Goal: Complete application form

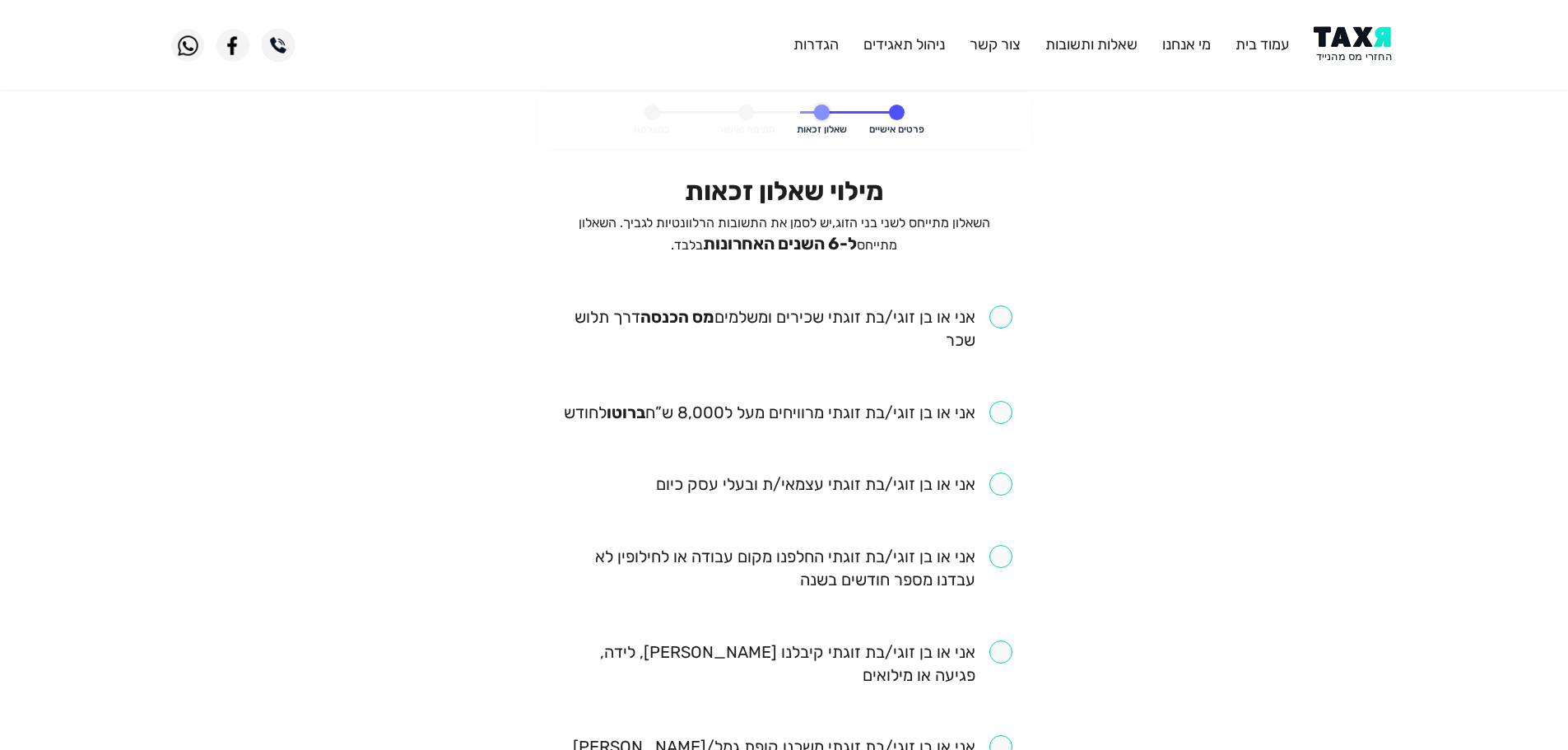
click at [1003, 318] on input "checkbox" at bounding box center [784, 328] width 456 height 46
checkbox input "true"
click at [1007, 411] on input "checkbox" at bounding box center [788, 411] width 449 height 23
checkbox input "true"
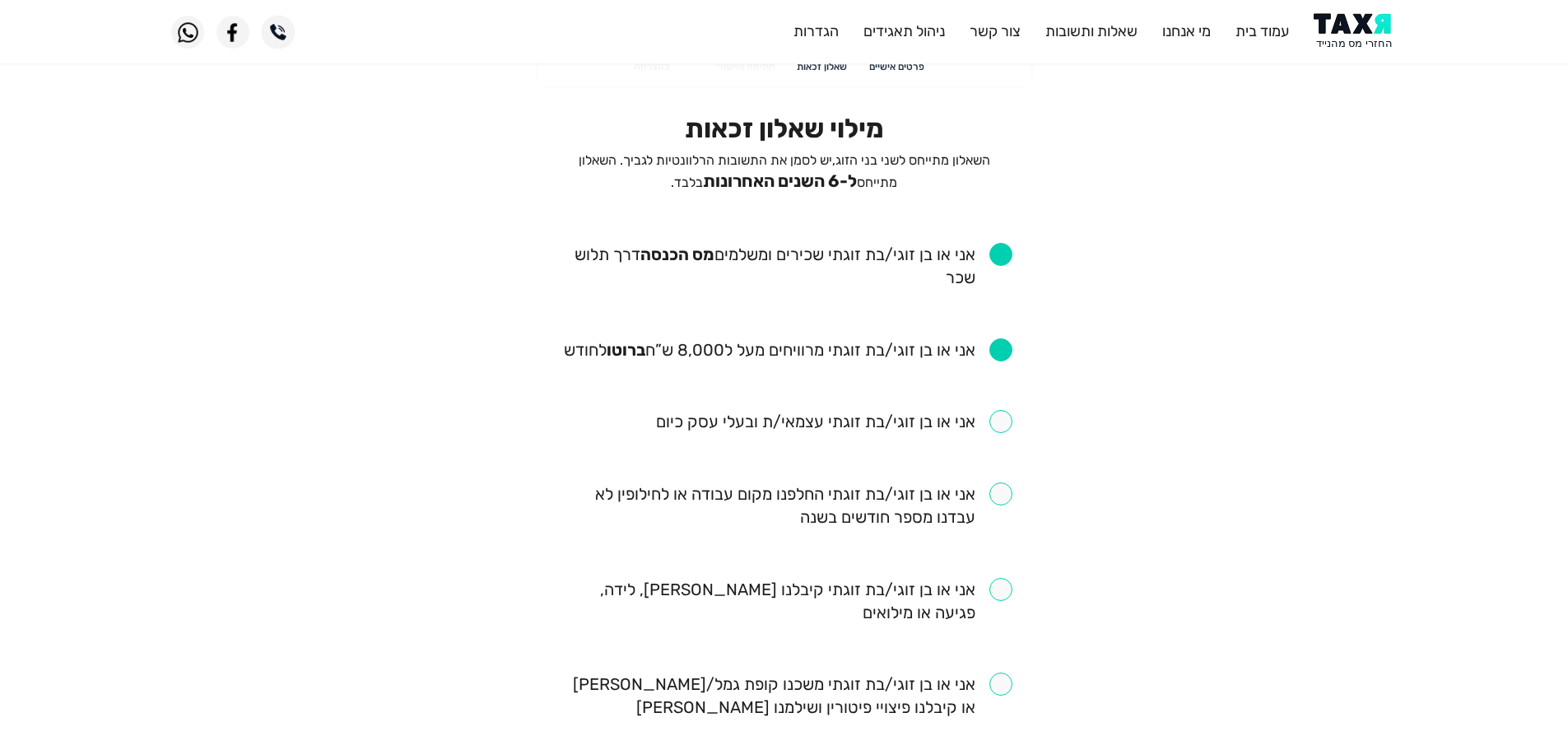
scroll to position [247, 0]
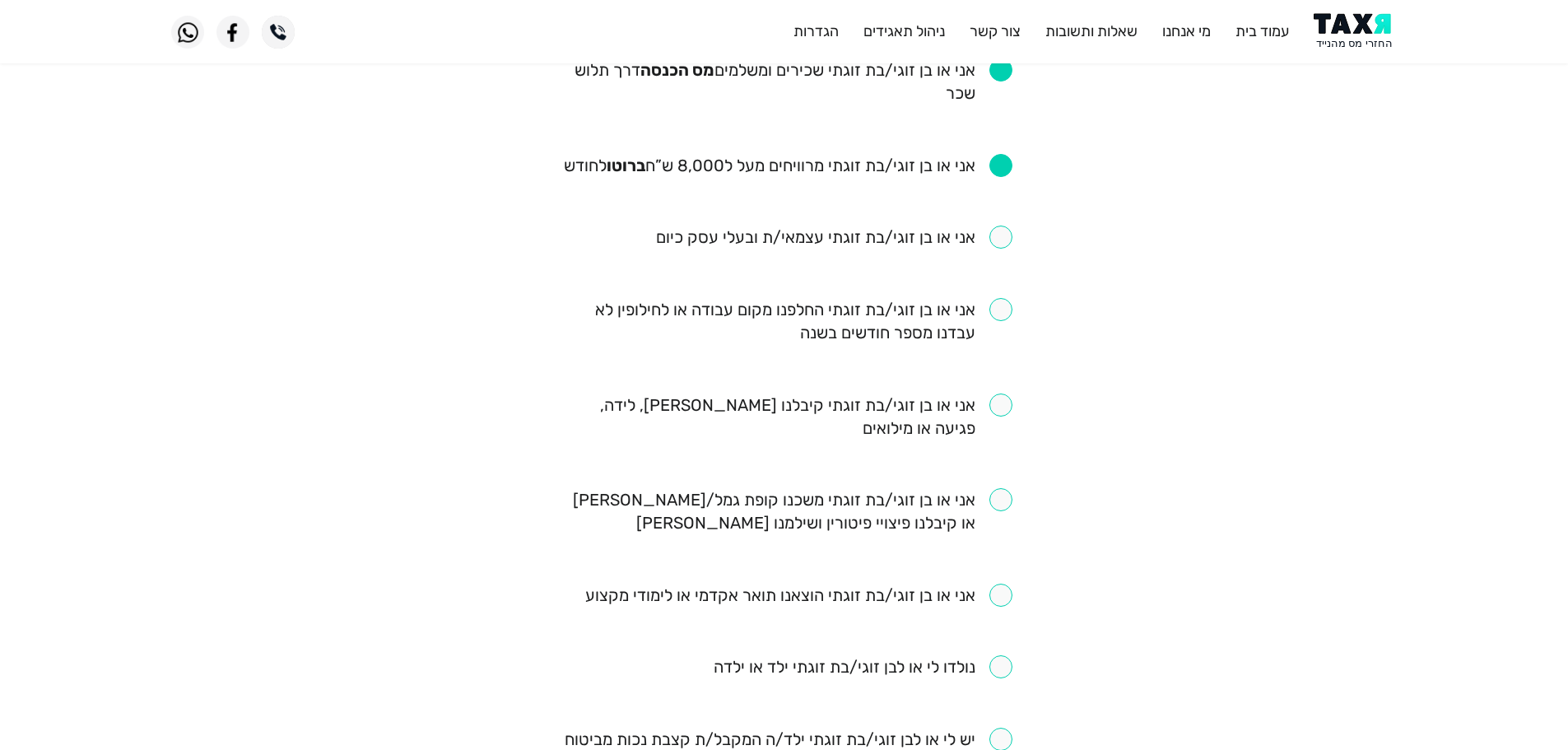
click at [999, 317] on input "checkbox" at bounding box center [784, 321] width 456 height 46
checkbox input "true"
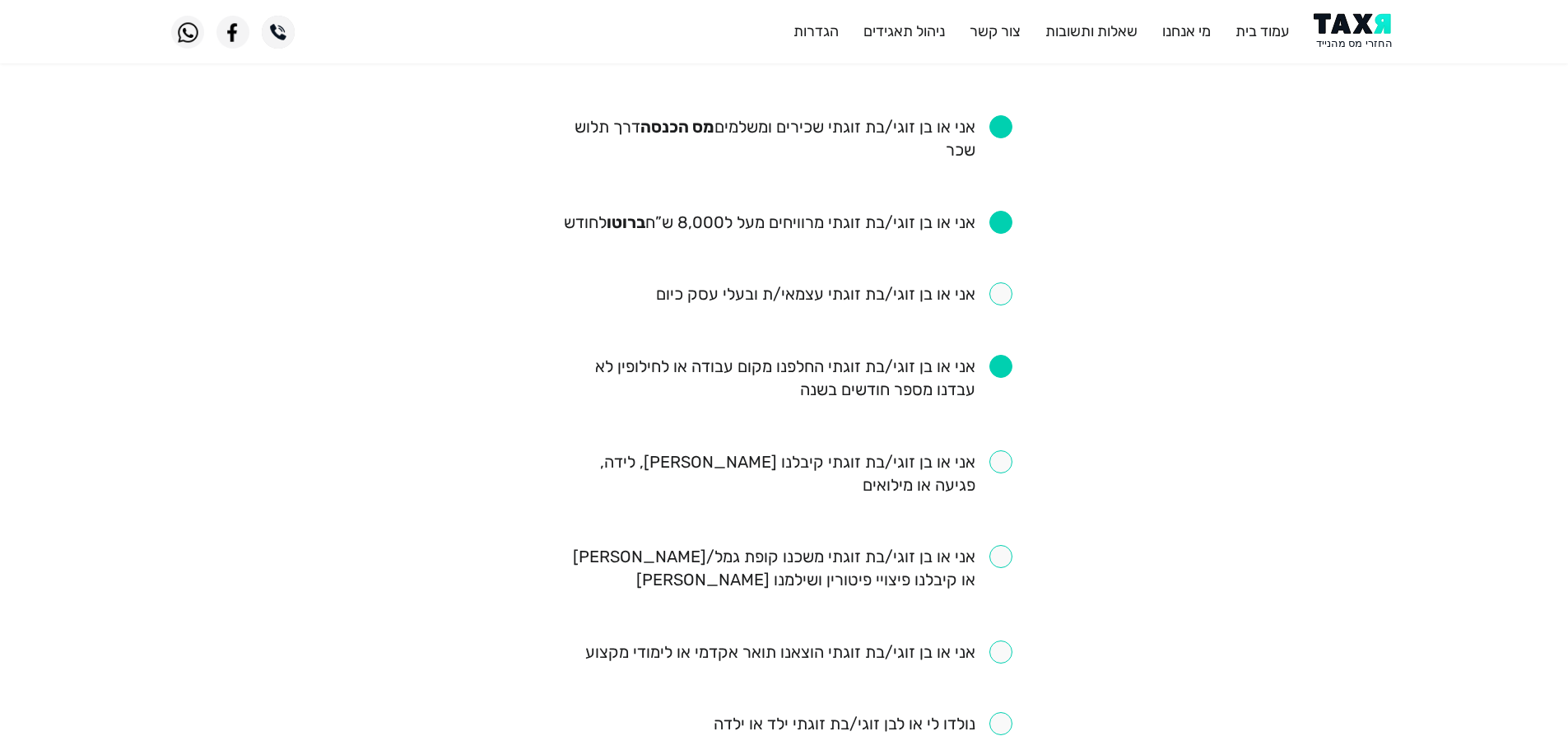
scroll to position [164, 0]
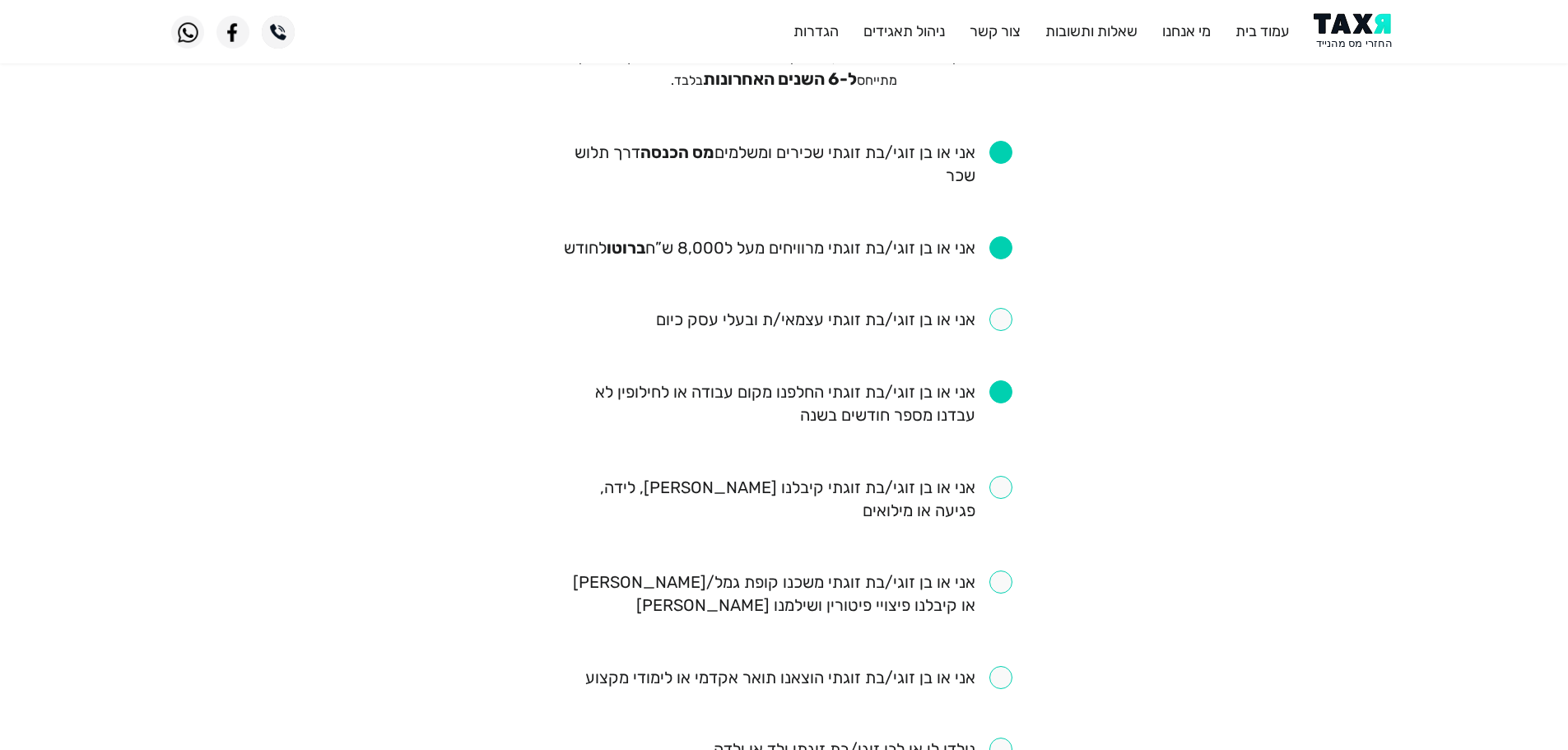
click at [987, 199] on ul "אני או בן זוגי/בת זוגתי שכירים ומשלמים מס הכנסה דרך תלוש שכר אני או בן זוגי/בת …" at bounding box center [784, 738] width 456 height 1195
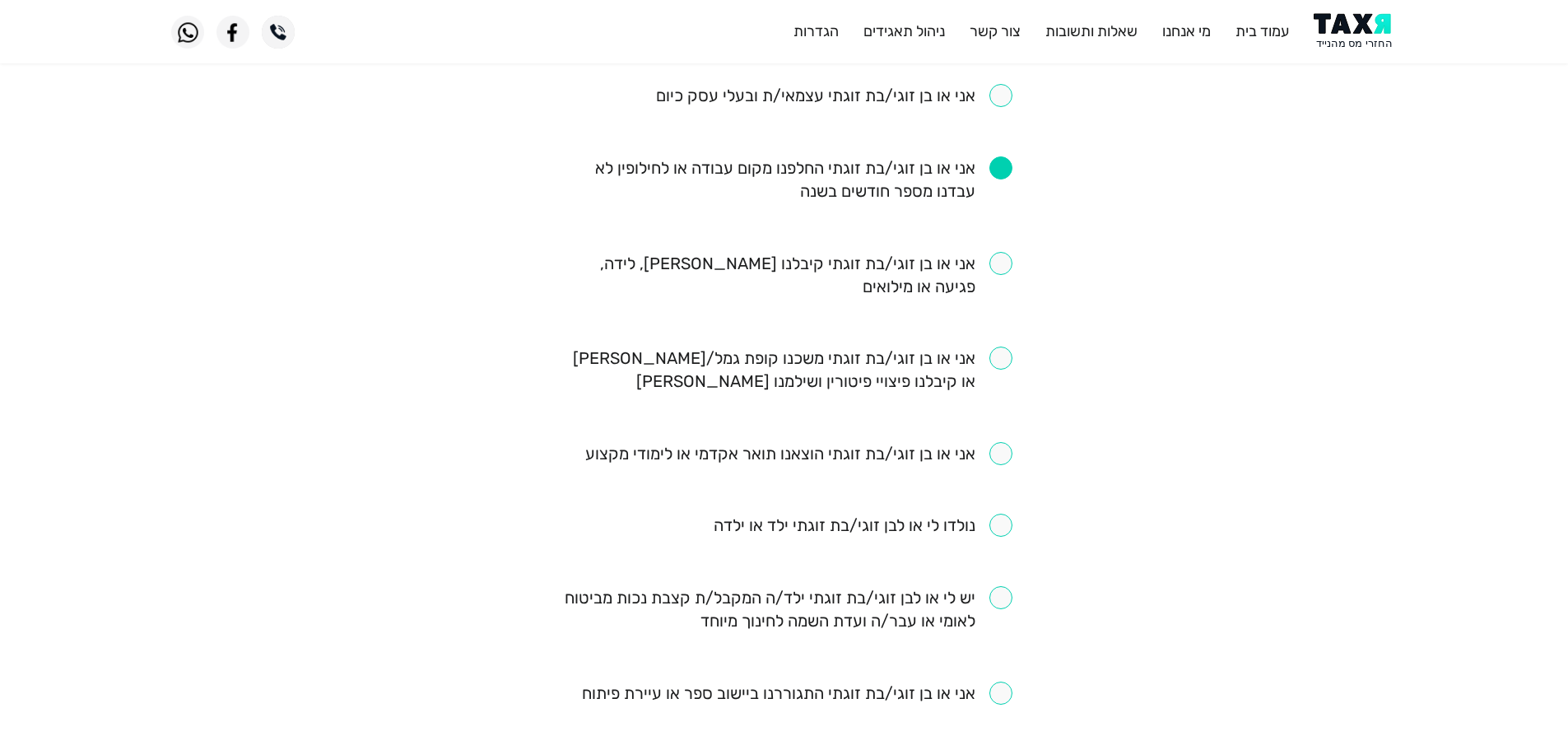
scroll to position [411, 0]
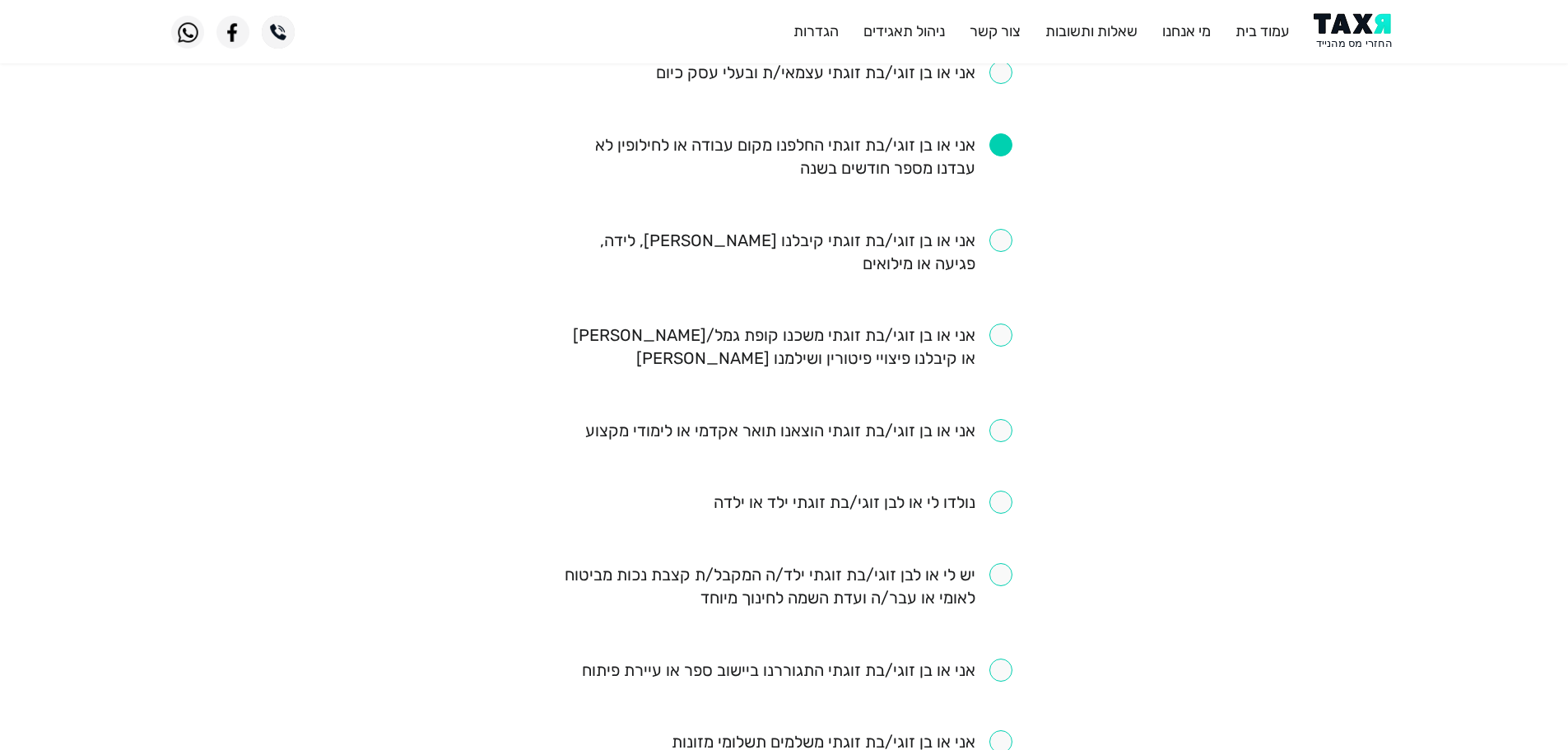
click at [996, 234] on input "checkbox" at bounding box center [784, 251] width 456 height 46
checkbox input "true"
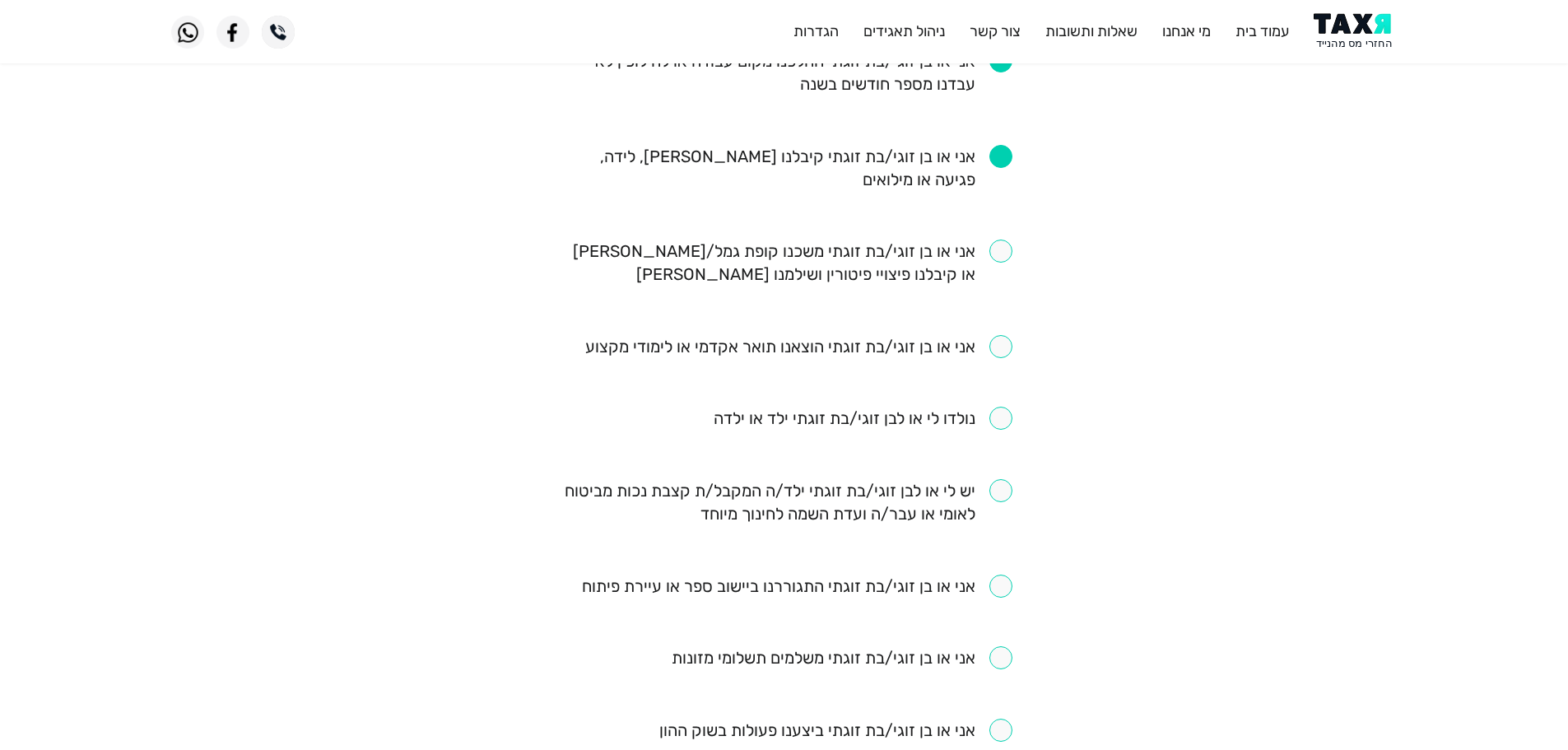
scroll to position [494, 0]
click at [1008, 349] on input "checkbox" at bounding box center [799, 347] width 427 height 23
checkbox input "true"
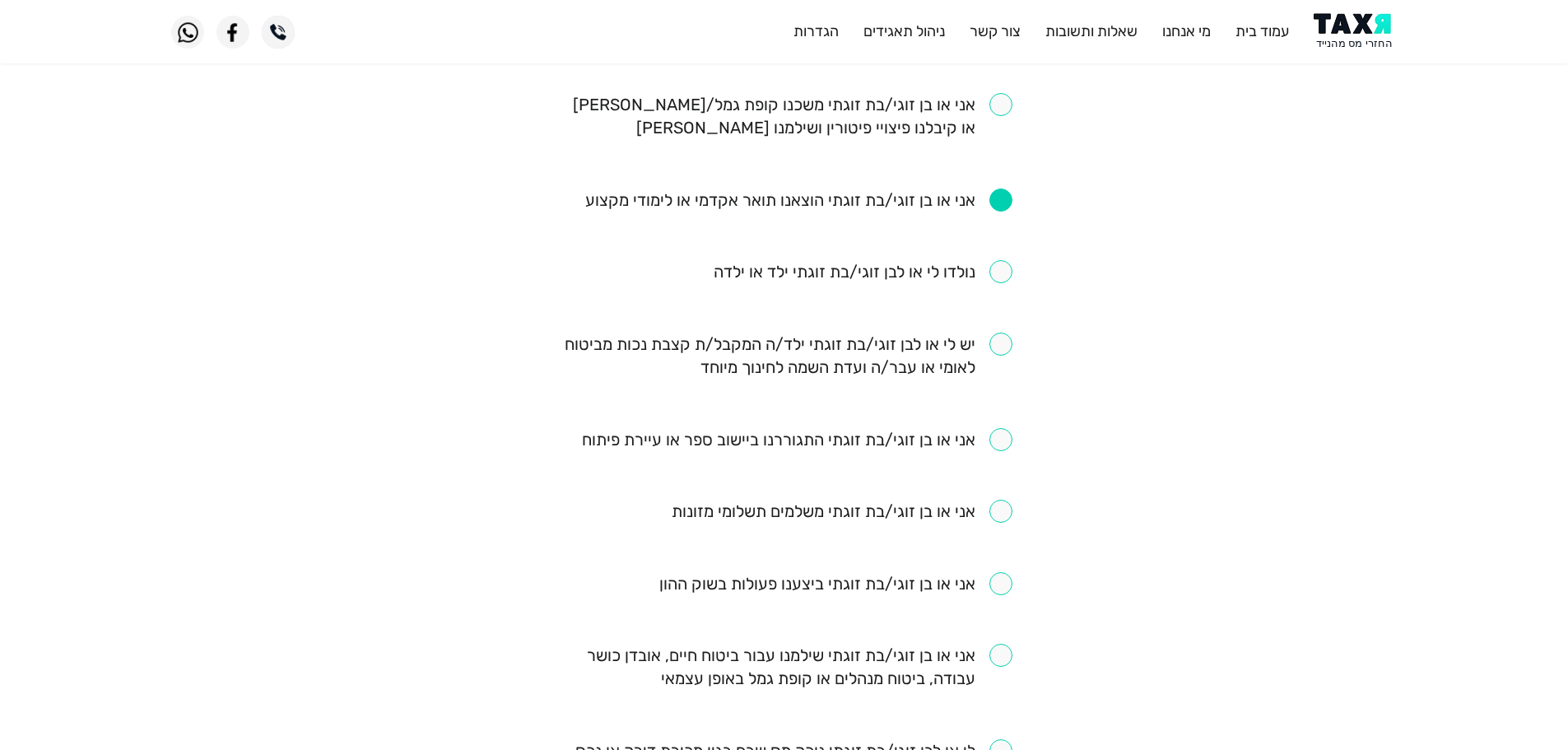
scroll to position [658, 0]
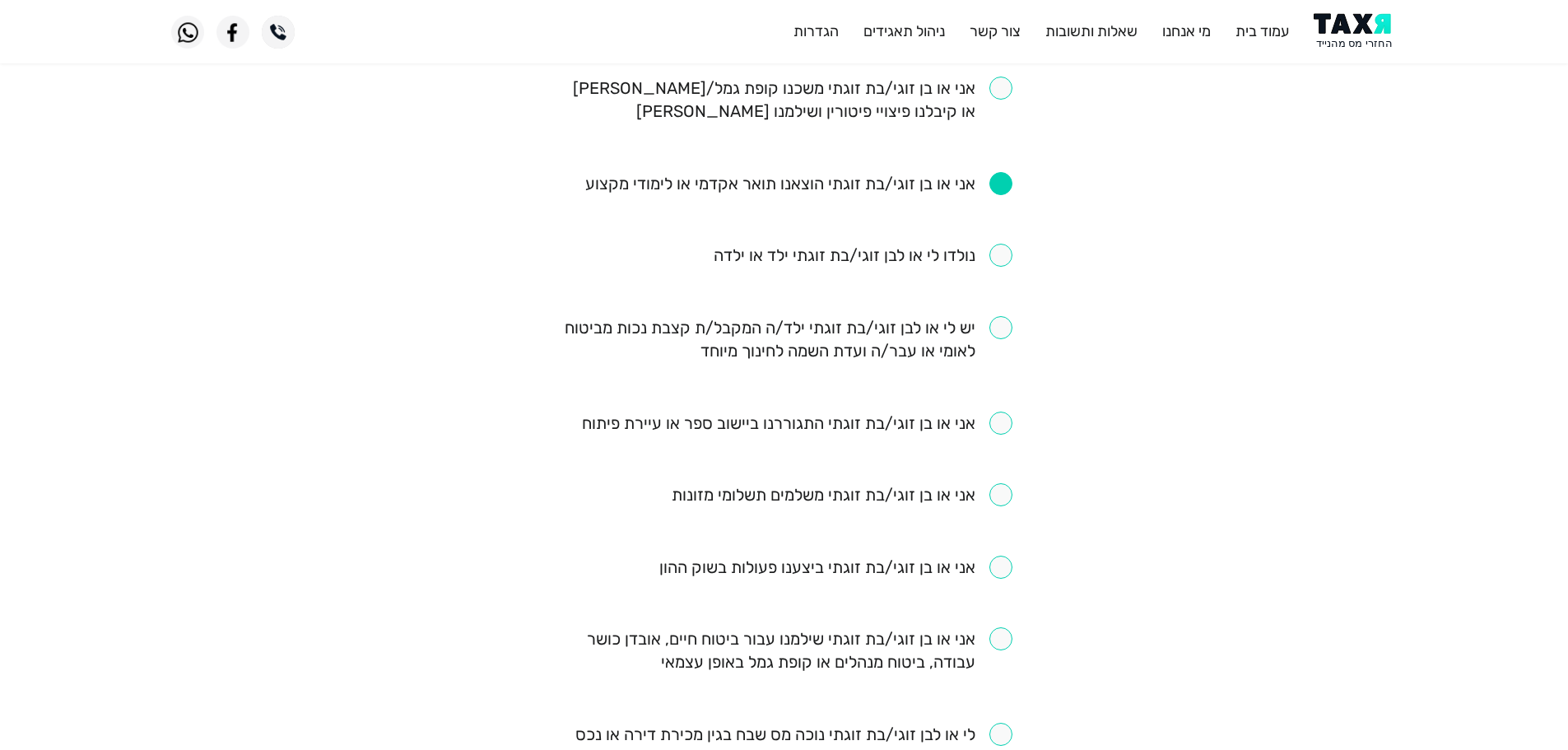
click at [997, 425] on input "checkbox" at bounding box center [796, 422] width 430 height 23
checkbox input "true"
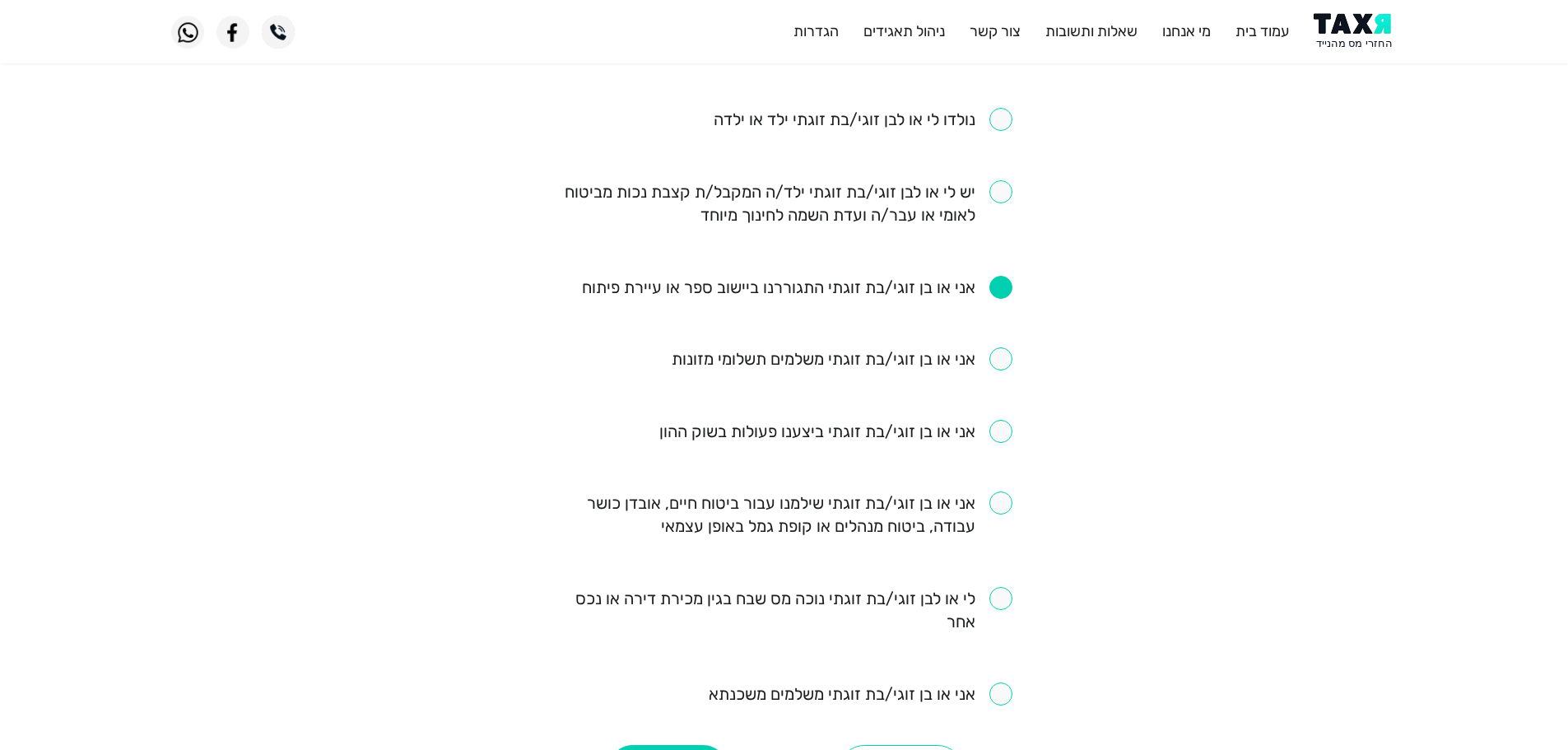
scroll to position [823, 0]
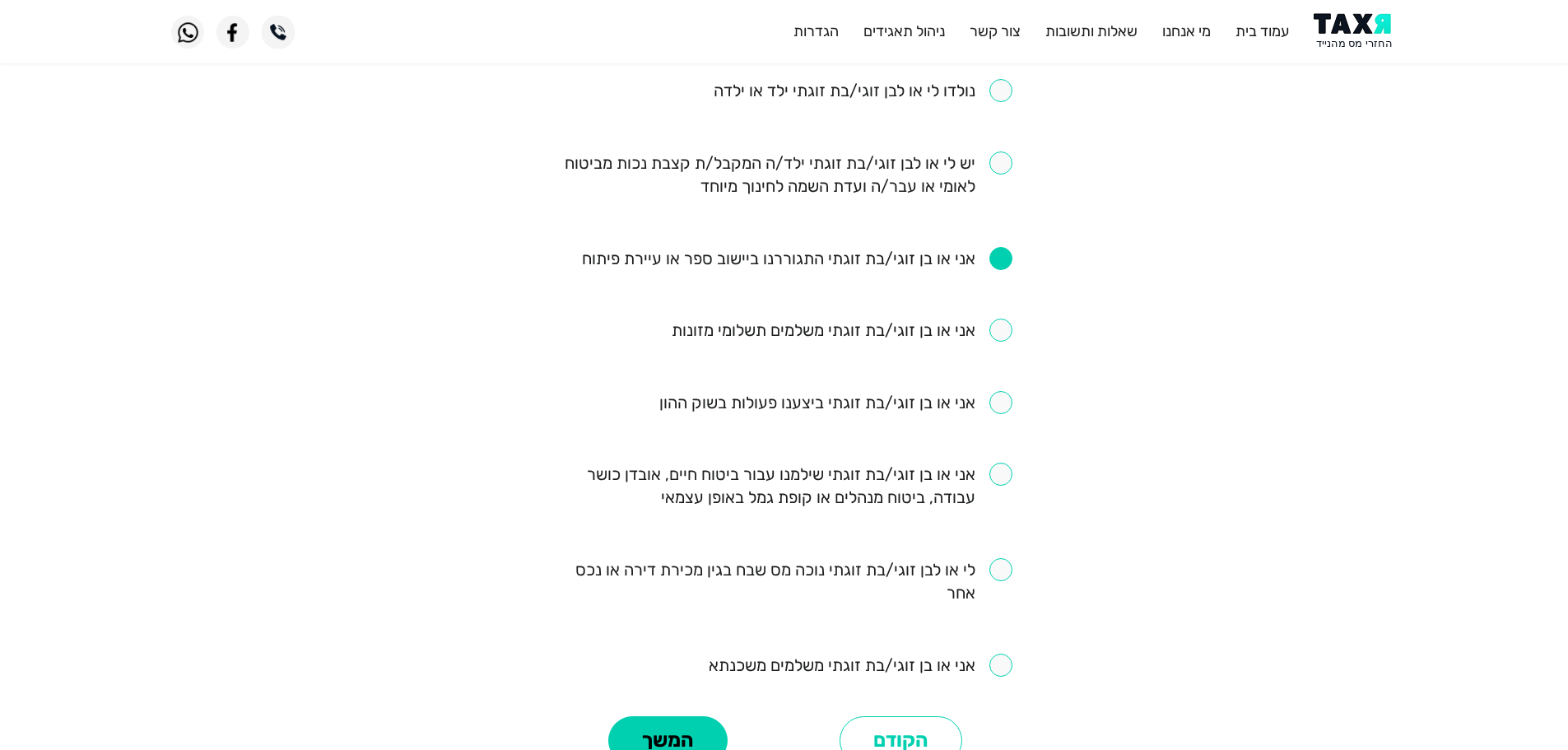
click at [994, 666] on input "checkbox" at bounding box center [860, 664] width 304 height 23
checkbox input "true"
click at [1006, 479] on input "checkbox" at bounding box center [784, 485] width 456 height 46
checkbox input "true"
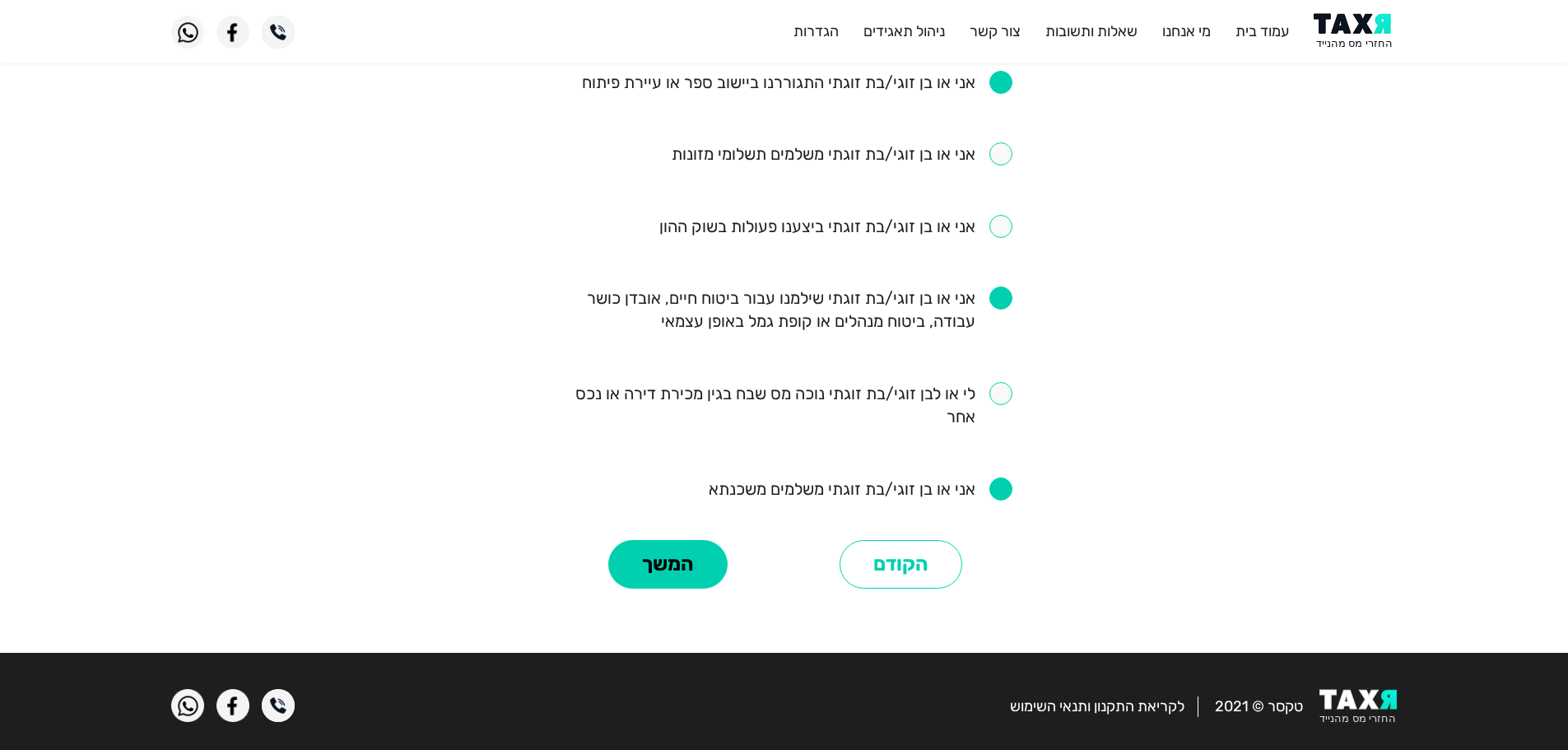
scroll to position [1010, 0]
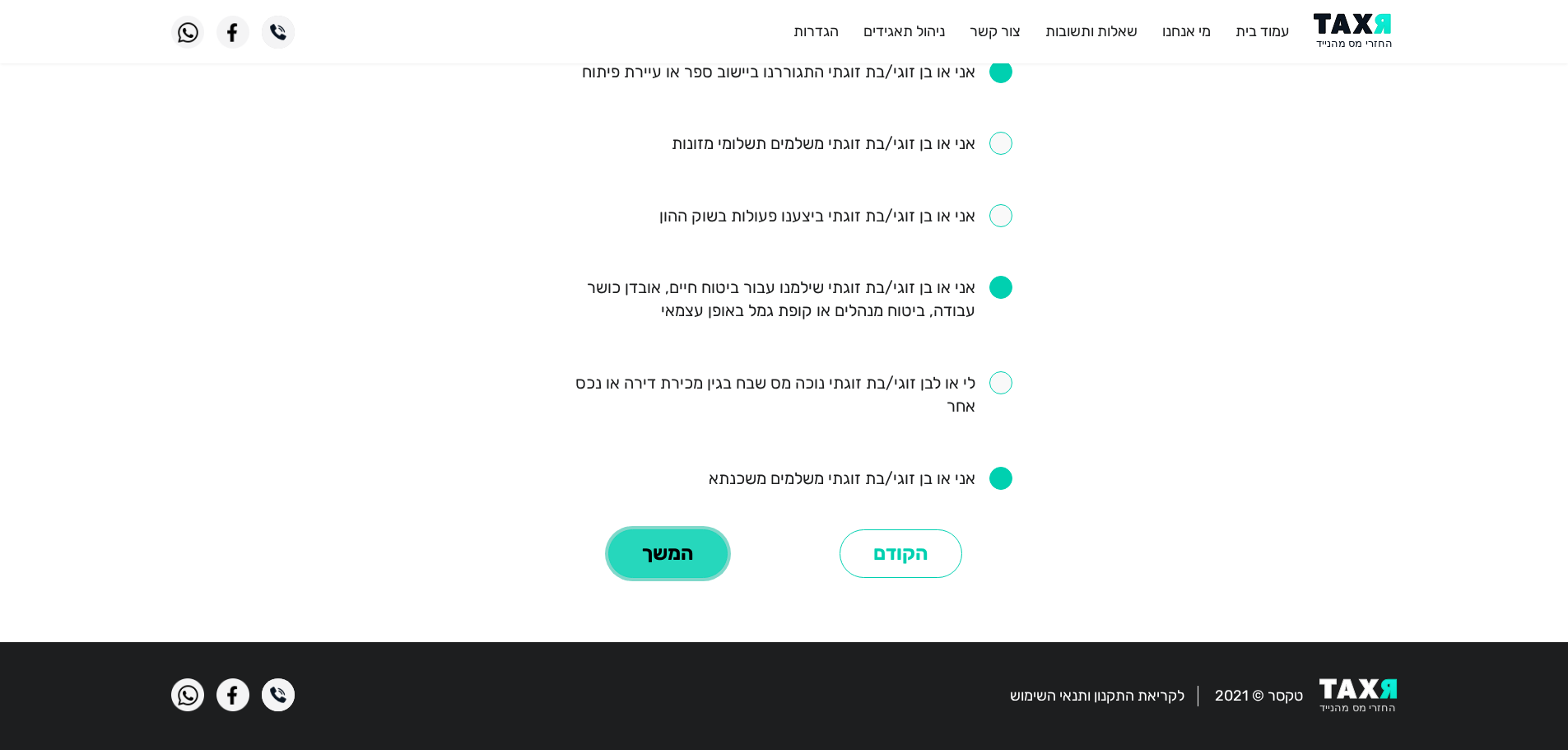
click at [663, 546] on button "המשך" at bounding box center [667, 554] width 119 height 49
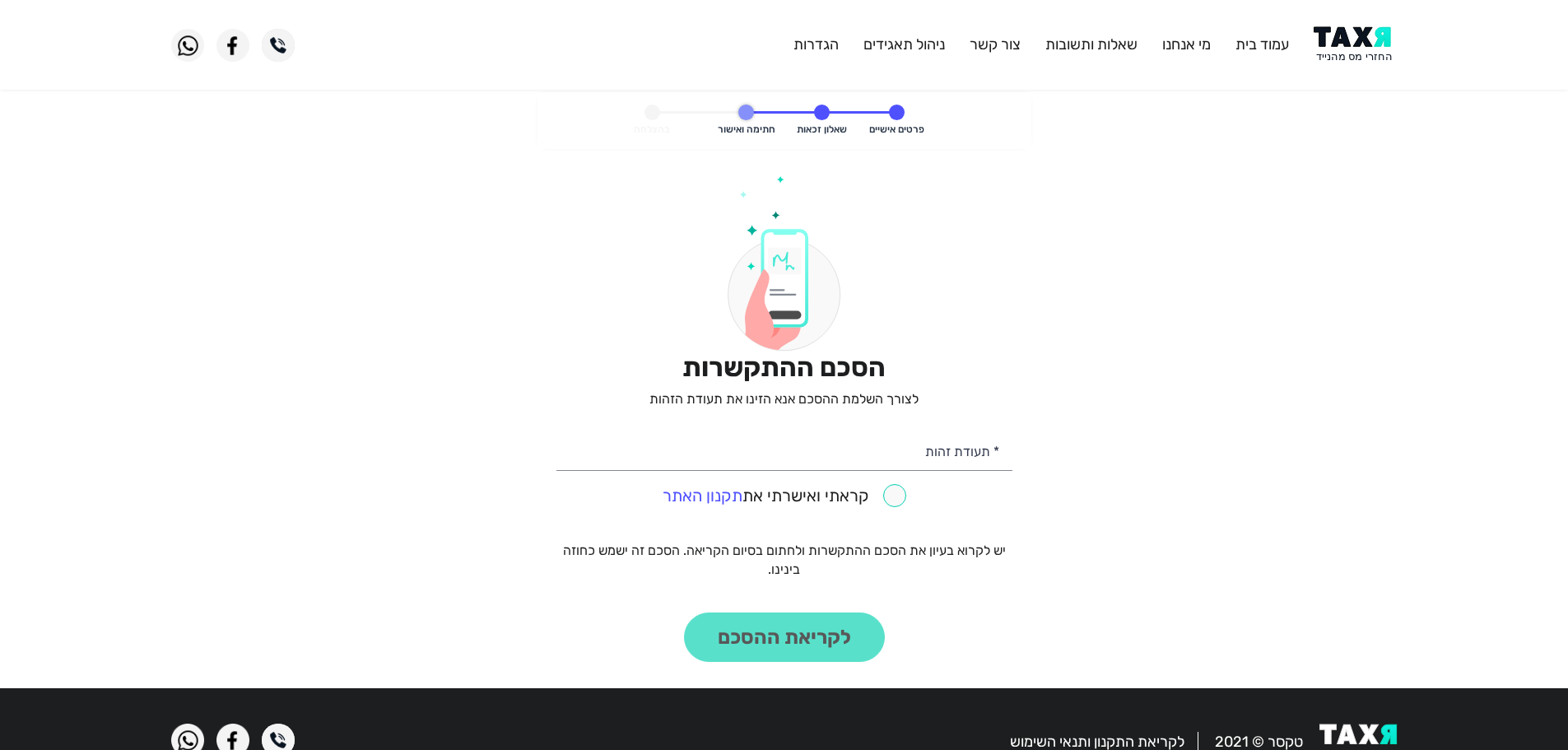
click at [1333, 41] on img at bounding box center [1355, 45] width 83 height 37
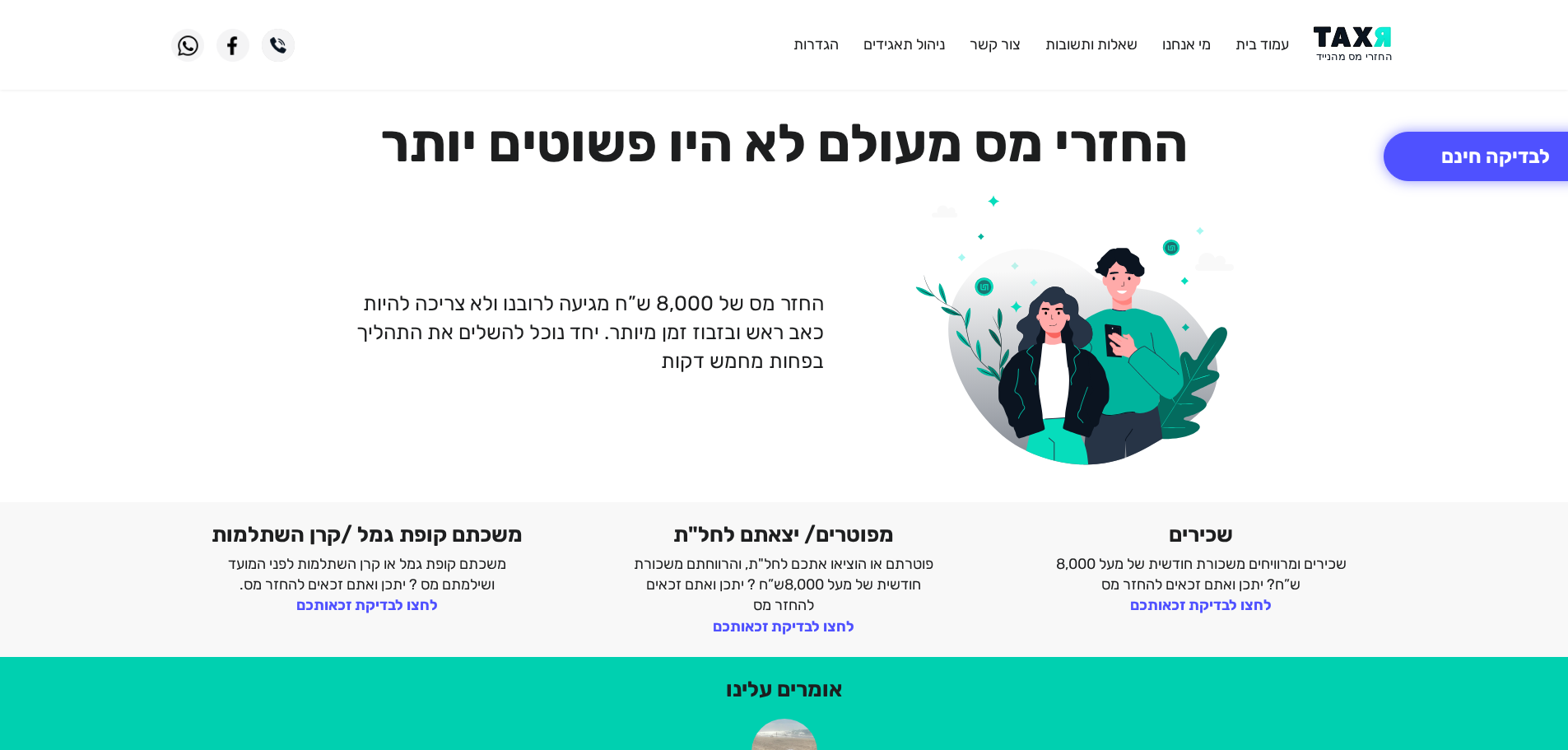
click at [1345, 47] on img at bounding box center [1355, 45] width 83 height 37
click at [1353, 43] on img at bounding box center [1355, 45] width 83 height 37
click at [1363, 42] on img at bounding box center [1355, 45] width 83 height 37
click at [1365, 47] on img at bounding box center [1355, 45] width 83 height 37
click at [1368, 48] on img at bounding box center [1355, 45] width 83 height 37
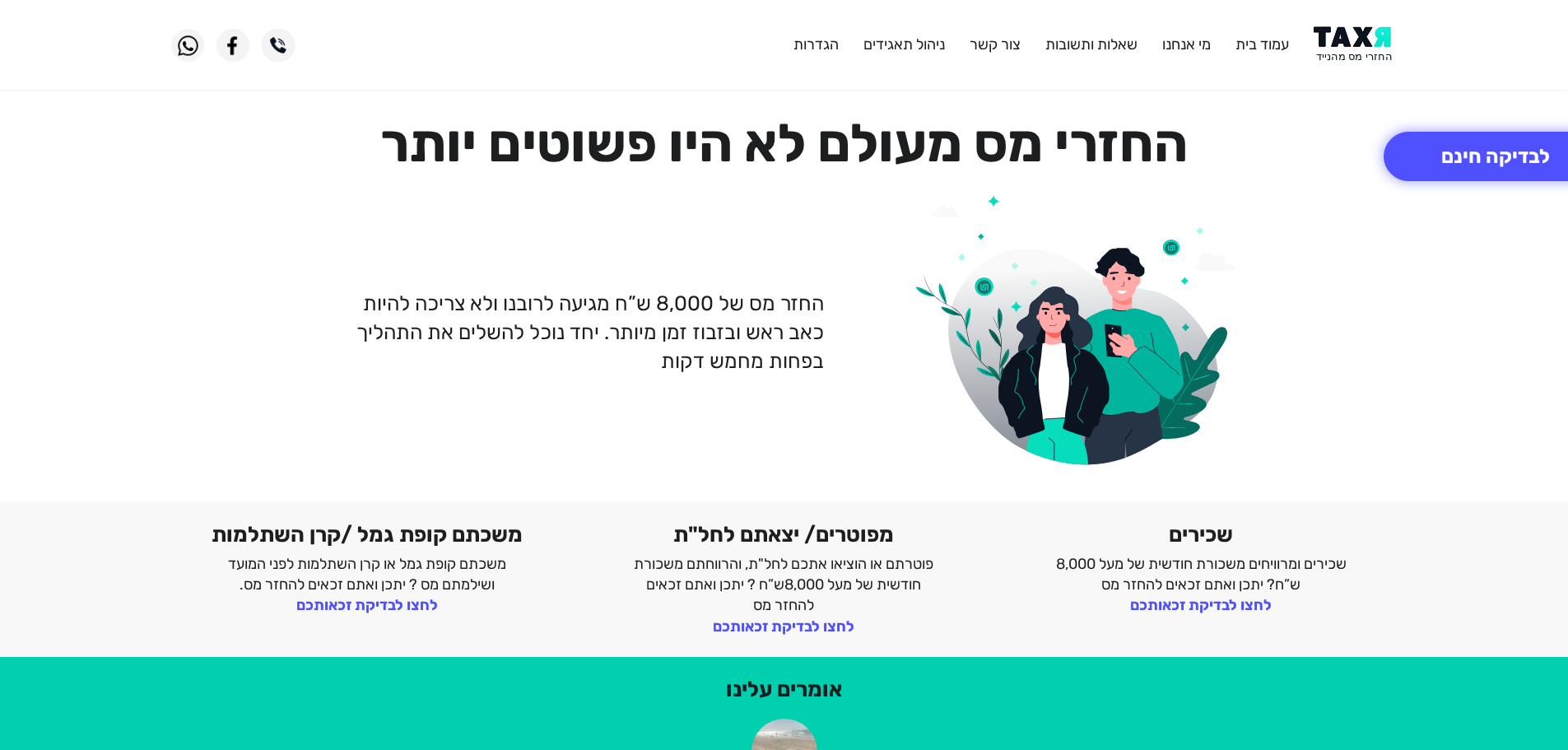
click at [1373, 45] on img at bounding box center [1355, 45] width 83 height 37
